Goal: Information Seeking & Learning: Learn about a topic

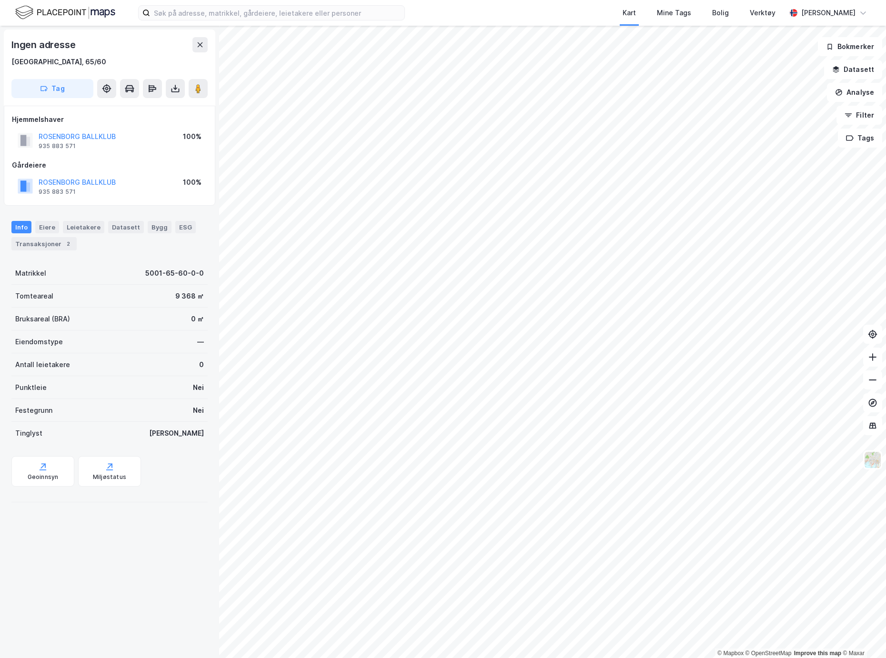
click at [150, 607] on div "Ingen adresse Trondheim, 65/60 Tag Hjemmelshaver ROSENBORG BALLKLUB 935 883 571…" at bounding box center [109, 342] width 219 height 632
